Goal: Check status: Check status

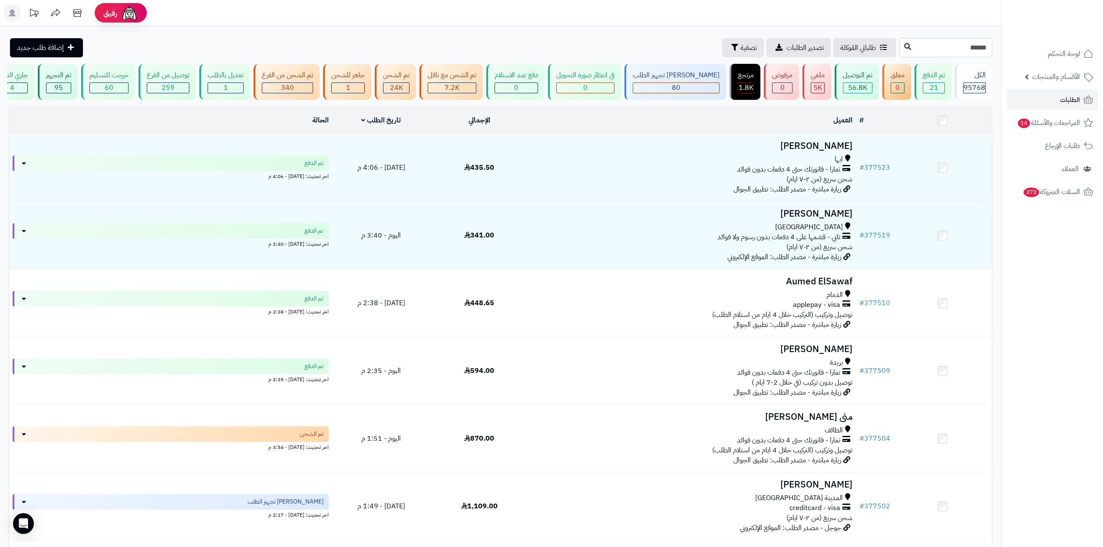
type input "******"
click at [901, 54] on button at bounding box center [907, 47] width 13 height 16
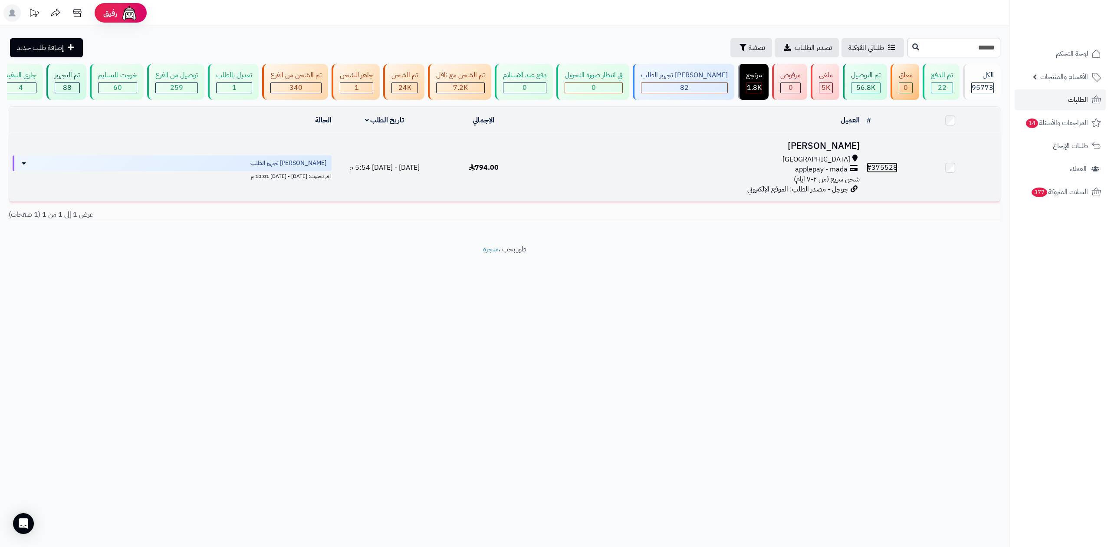
click at [891, 162] on link "# 375528" at bounding box center [882, 167] width 31 height 10
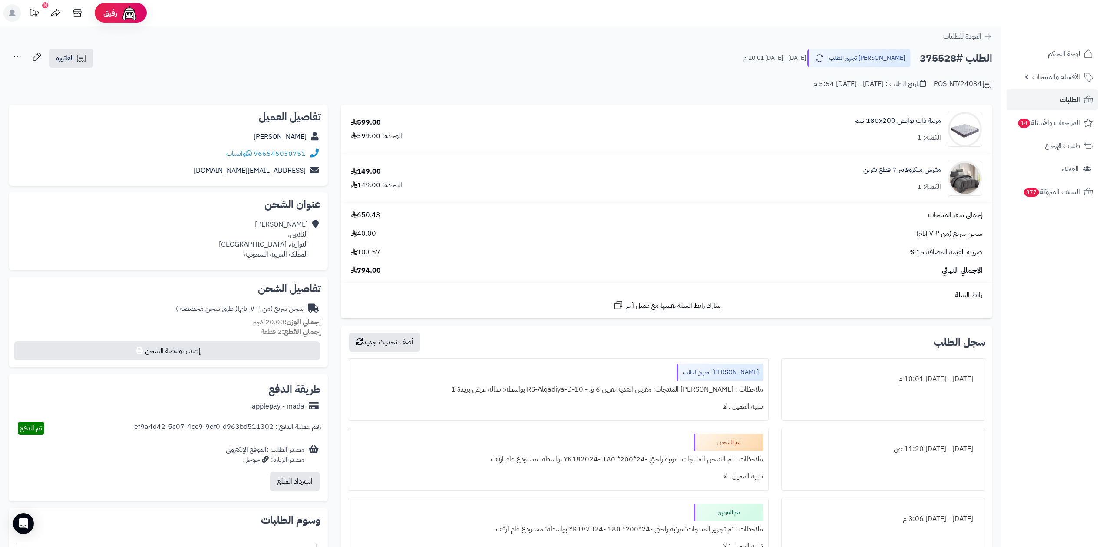
click at [933, 63] on h2 "الطلب #375528" at bounding box center [956, 58] width 73 height 18
copy h2 "375528"
click at [1075, 98] on span "الطلبات" at bounding box center [1070, 100] width 20 height 12
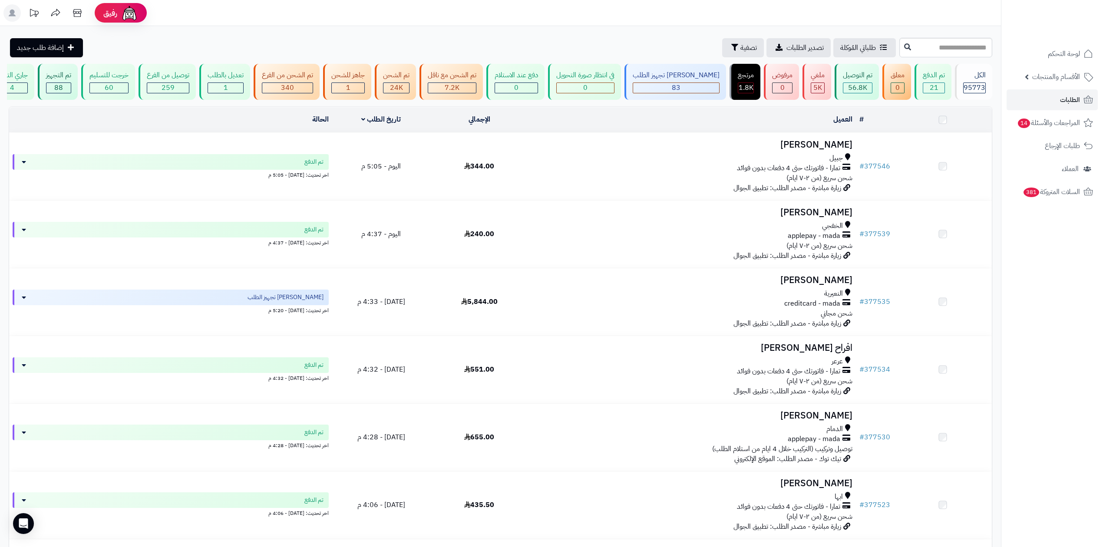
click at [968, 51] on input "text" at bounding box center [945, 48] width 93 height 20
click at [926, 51] on input "text" at bounding box center [945, 48] width 93 height 20
type input "******"
click at [904, 46] on icon at bounding box center [907, 46] width 7 height 7
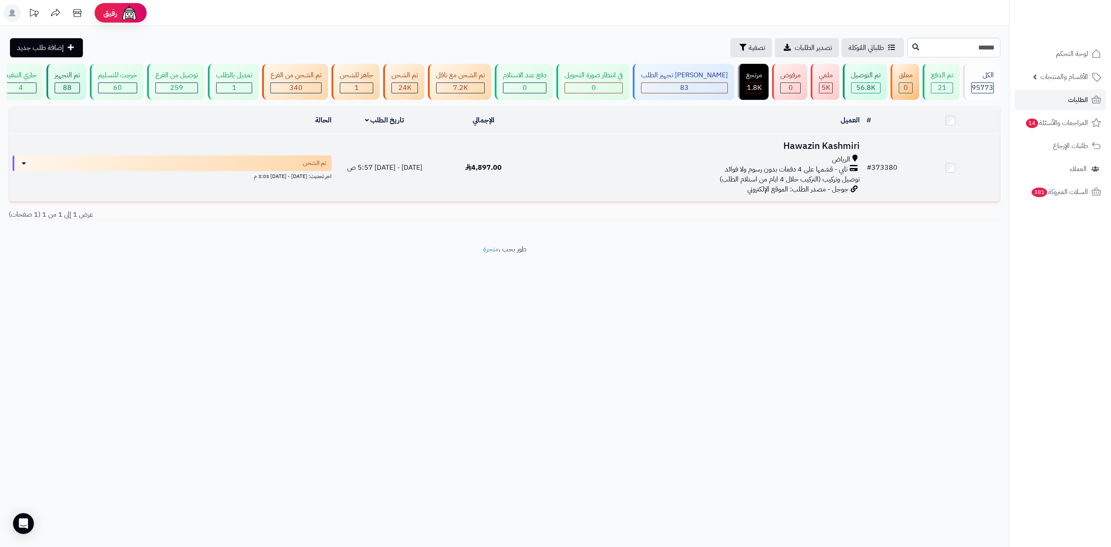
click at [891, 162] on td "# 373380" at bounding box center [883, 167] width 38 height 67
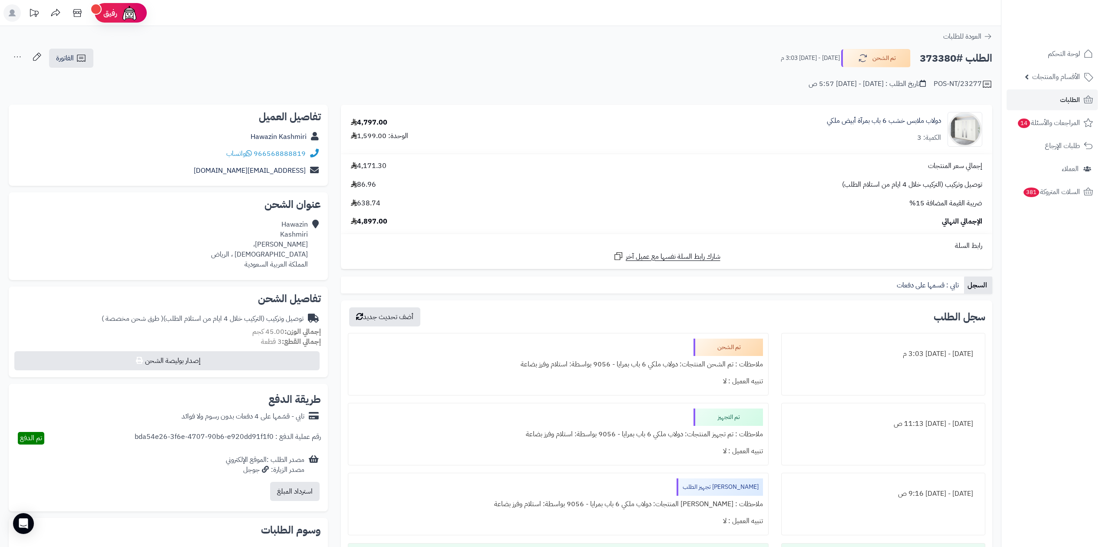
click at [913, 59] on div "الطلب #373380 تم الشحن الثلاثاء - ٢ سبتمبر ٢٠٢٥ - 3:03 م" at bounding box center [882, 58] width 219 height 18
click at [920, 56] on h2 "الطلب #373380" at bounding box center [956, 58] width 73 height 18
click at [931, 56] on h2 "الطلب #373380" at bounding box center [956, 58] width 73 height 18
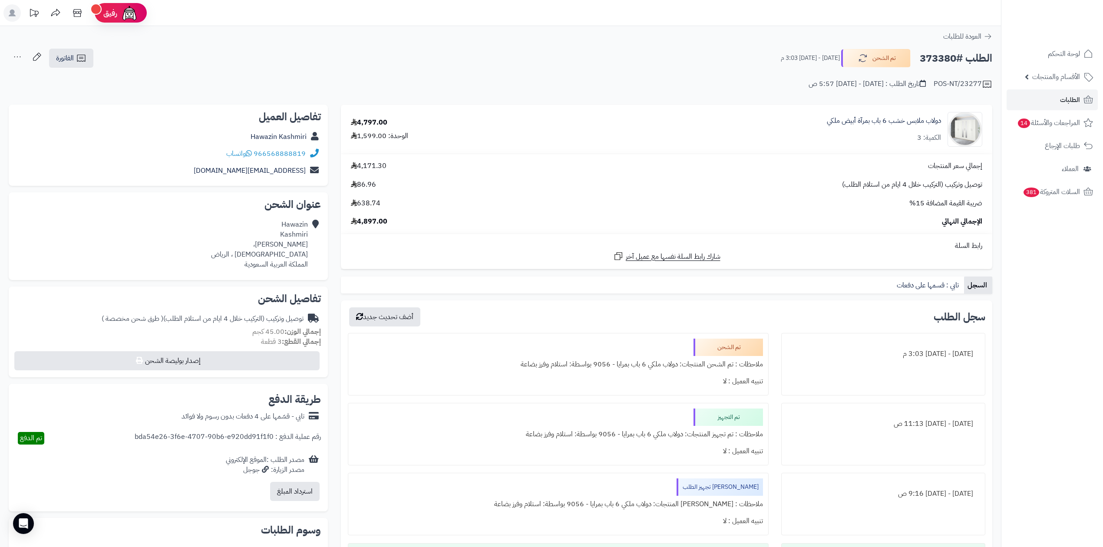
copy h2 "373380"
click at [1072, 94] on span "الطلبات" at bounding box center [1070, 100] width 20 height 12
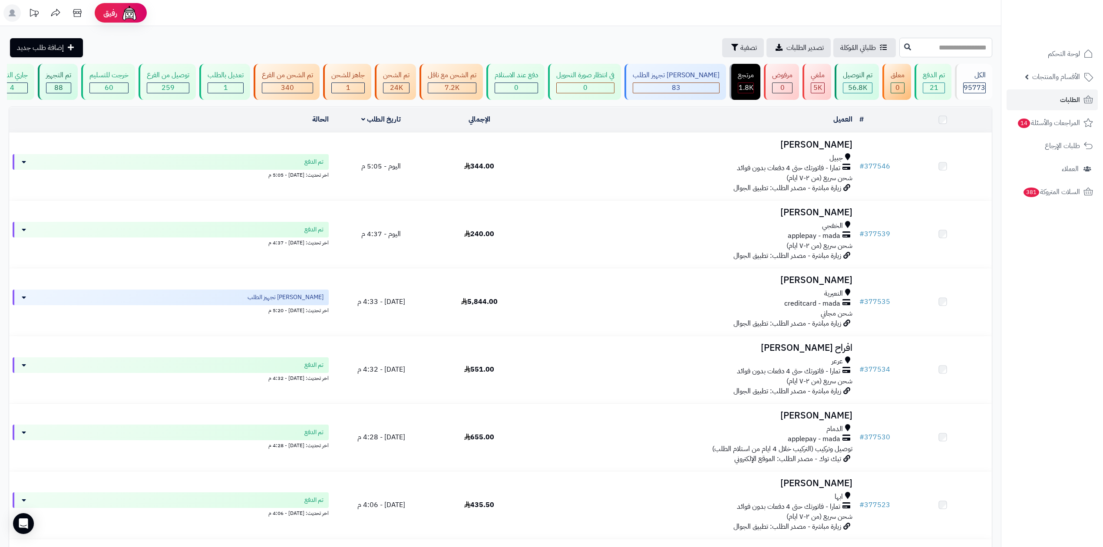
drag, startPoint x: 0, startPoint y: 0, endPoint x: 931, endPoint y: 52, distance: 932.3
click at [931, 52] on input "text" at bounding box center [945, 48] width 93 height 20
type input "******"
click at [901, 47] on button at bounding box center [907, 47] width 13 height 16
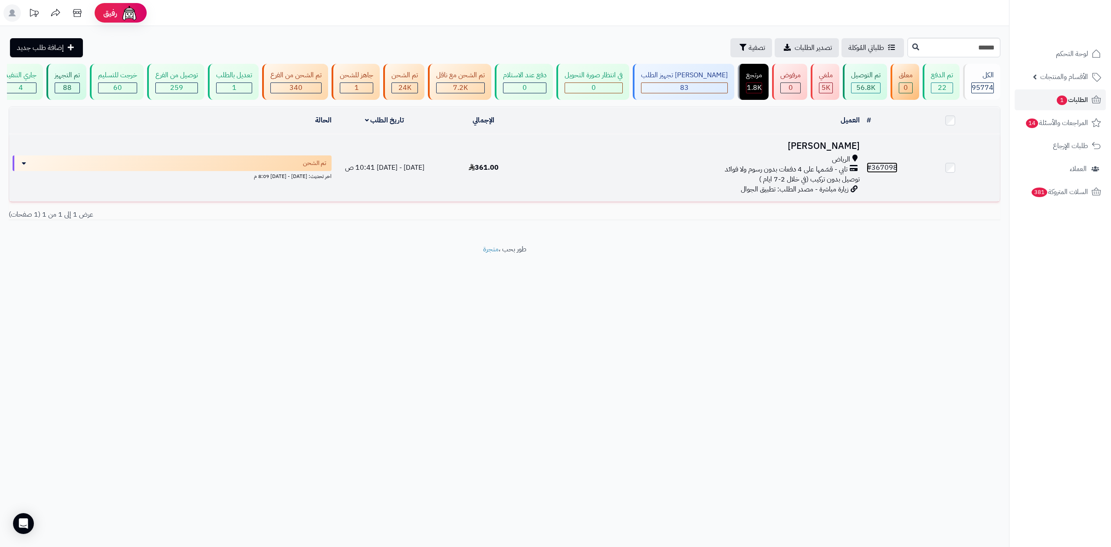
click at [875, 162] on link "# 367098" at bounding box center [882, 167] width 31 height 10
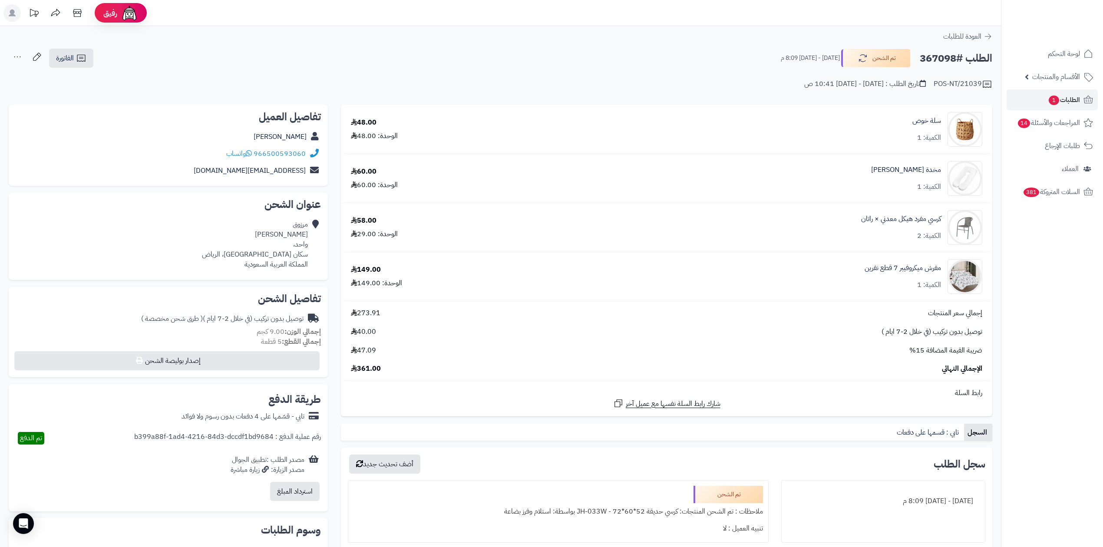
click at [941, 61] on h2 "الطلب #367098" at bounding box center [956, 58] width 73 height 18
copy h2 "367098"
